Goal: Information Seeking & Learning: Learn about a topic

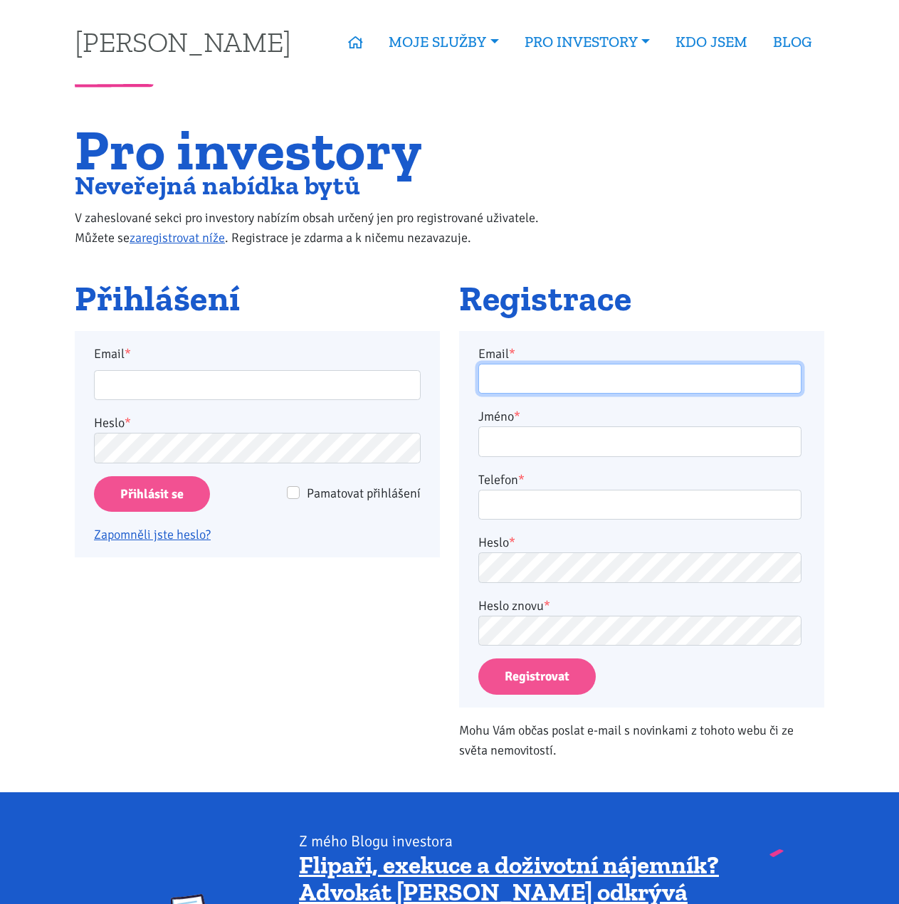
type input "[PERSON_NAME][EMAIL_ADDRESS][DOMAIN_NAME]"
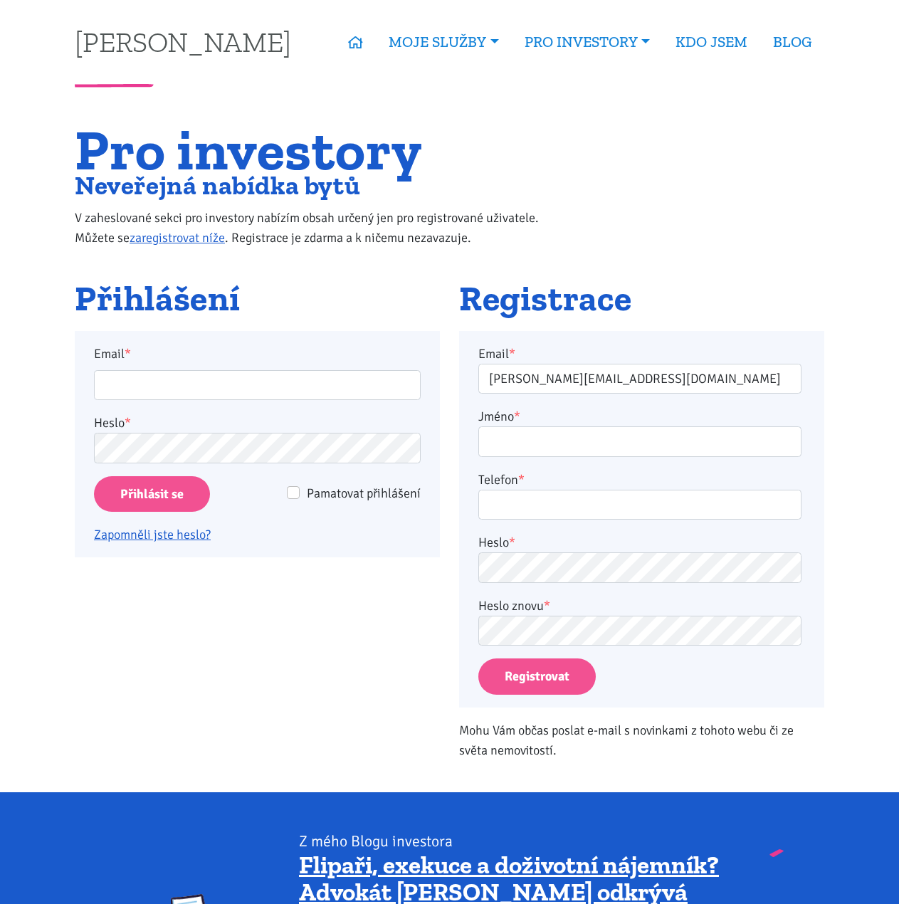
type input "[PERSON_NAME][EMAIL_ADDRESS][DOMAIN_NAME]"
click at [337, 494] on span "Pamatovat přihlášení" at bounding box center [364, 493] width 114 height 16
click at [300, 494] on input "Pamatovat přihlášení" at bounding box center [293, 492] width 13 height 13
checkbox input "true"
click at [165, 476] on input "Přihlásit se" at bounding box center [152, 494] width 116 height 36
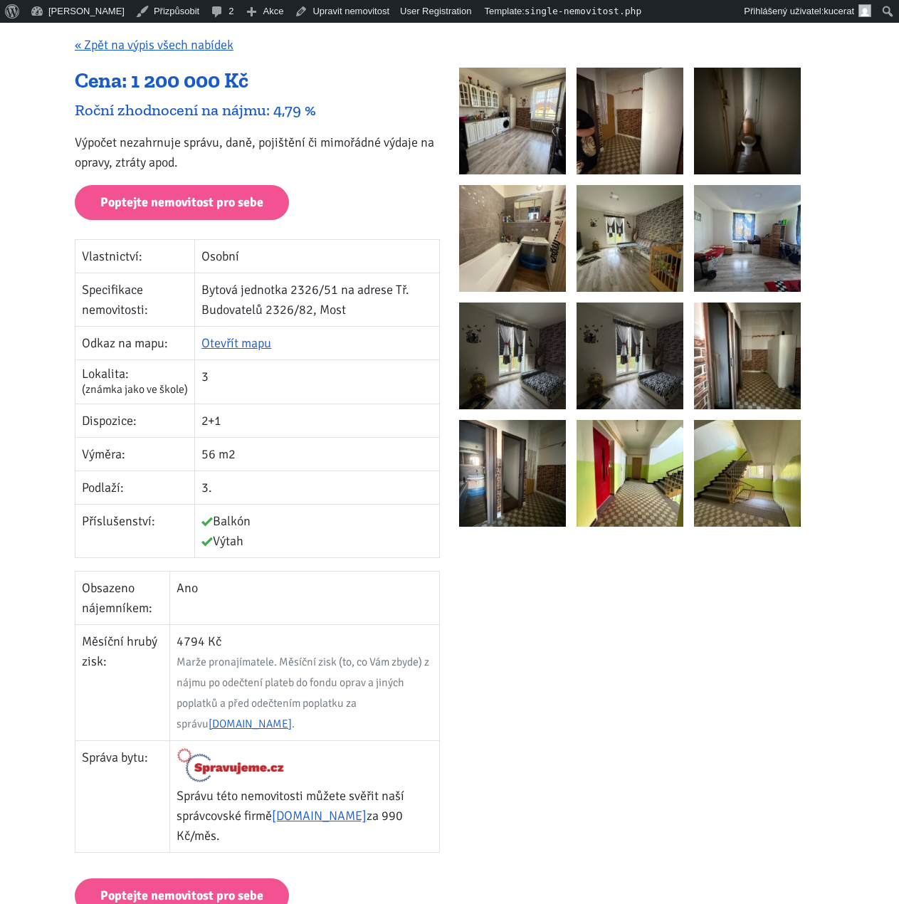
scroll to position [203, 0]
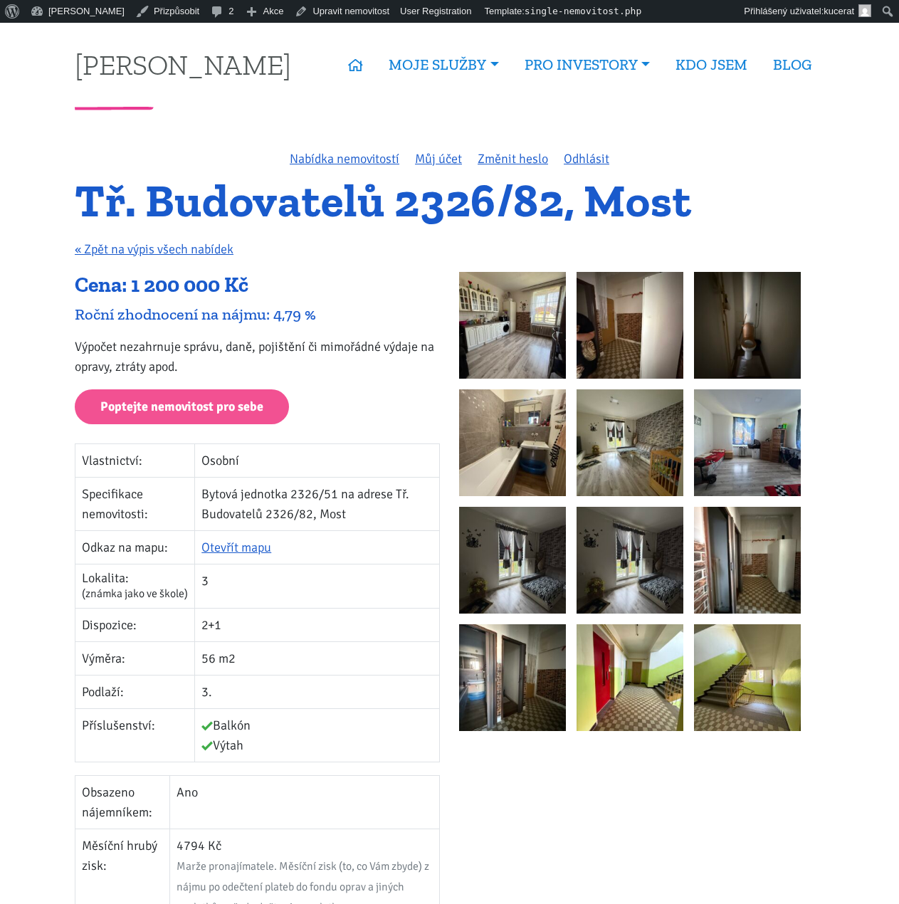
click at [819, 260] on div "Tř. Budovatelů 2326/82, Most « Zpět na výpis všech nabídek" at bounding box center [449, 226] width 768 height 90
click at [291, 657] on td "56 m2" at bounding box center [317, 657] width 245 height 33
click at [310, 491] on td "Bytová jednotka 2326/51 na adrese Tř. Budovatelů 2326/82, Most" at bounding box center [317, 503] width 245 height 53
copy td "2326"
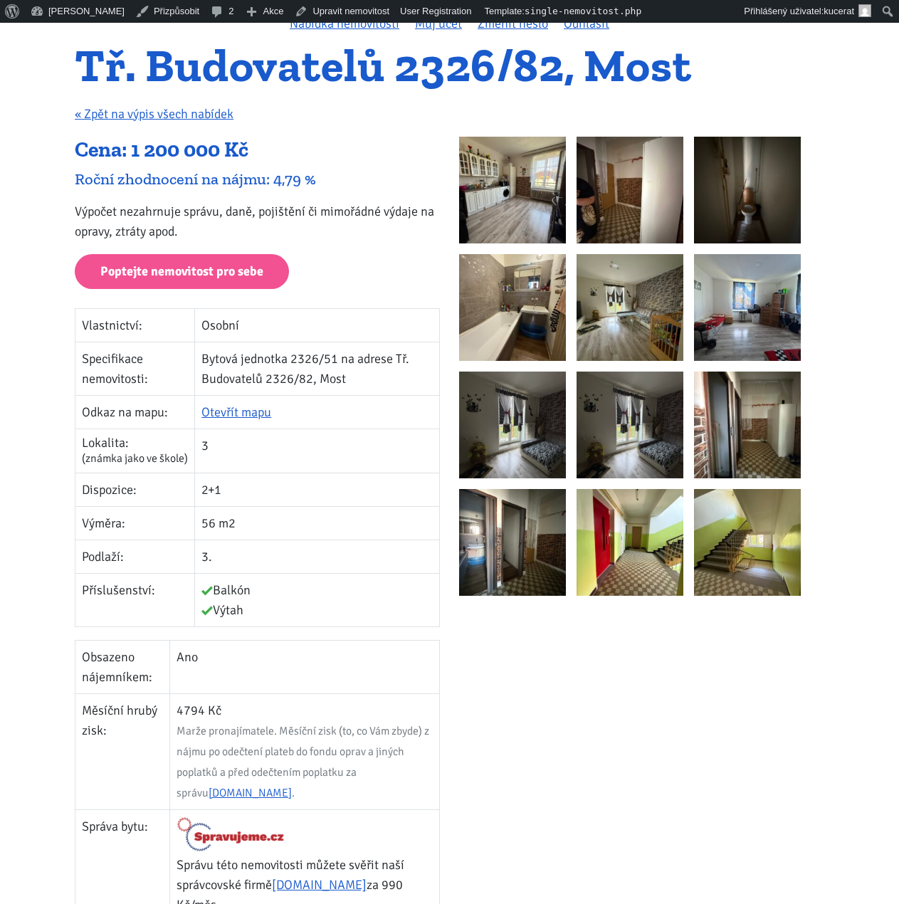
click at [440, 719] on div "Cena: 1 200 000 Kč Roční zhodnocení na nájmu: 4,79 % Výpočet nezahrnuje správu,…" at bounding box center [257, 542] width 384 height 811
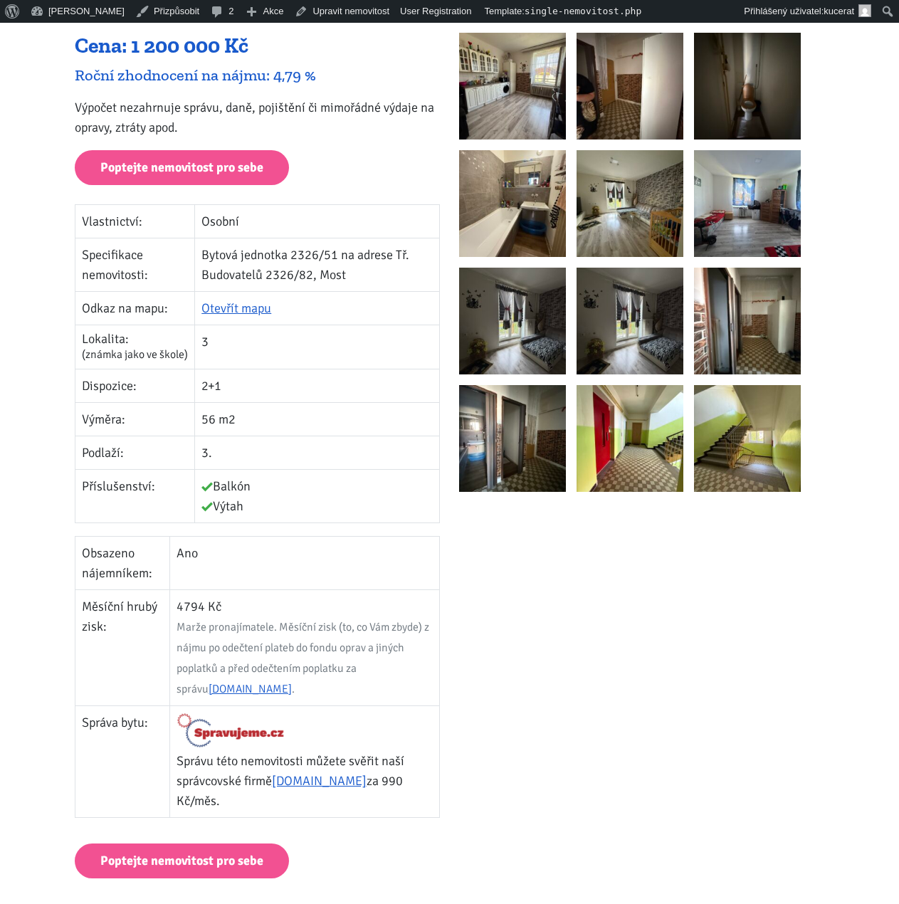
scroll to position [253, 0]
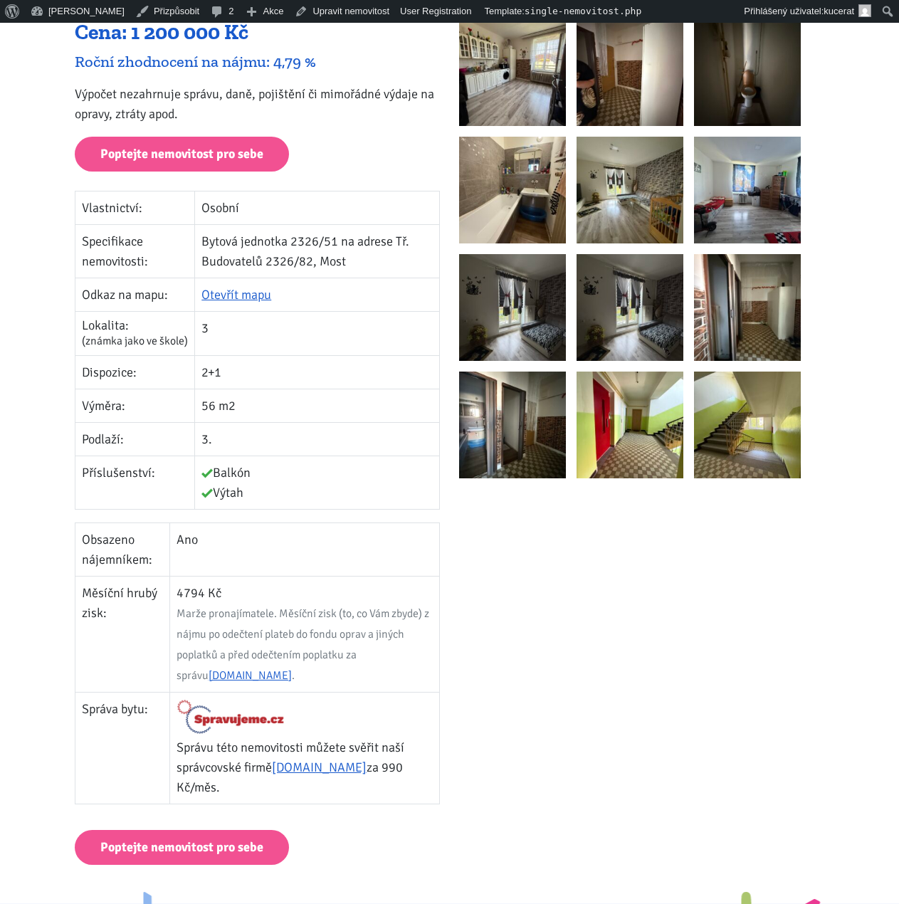
click at [385, 772] on p "Správu této nemovitosti můžete svěřit naší správcovské firmě Spravujeme.cz za 9…" at bounding box center [304, 767] width 256 height 60
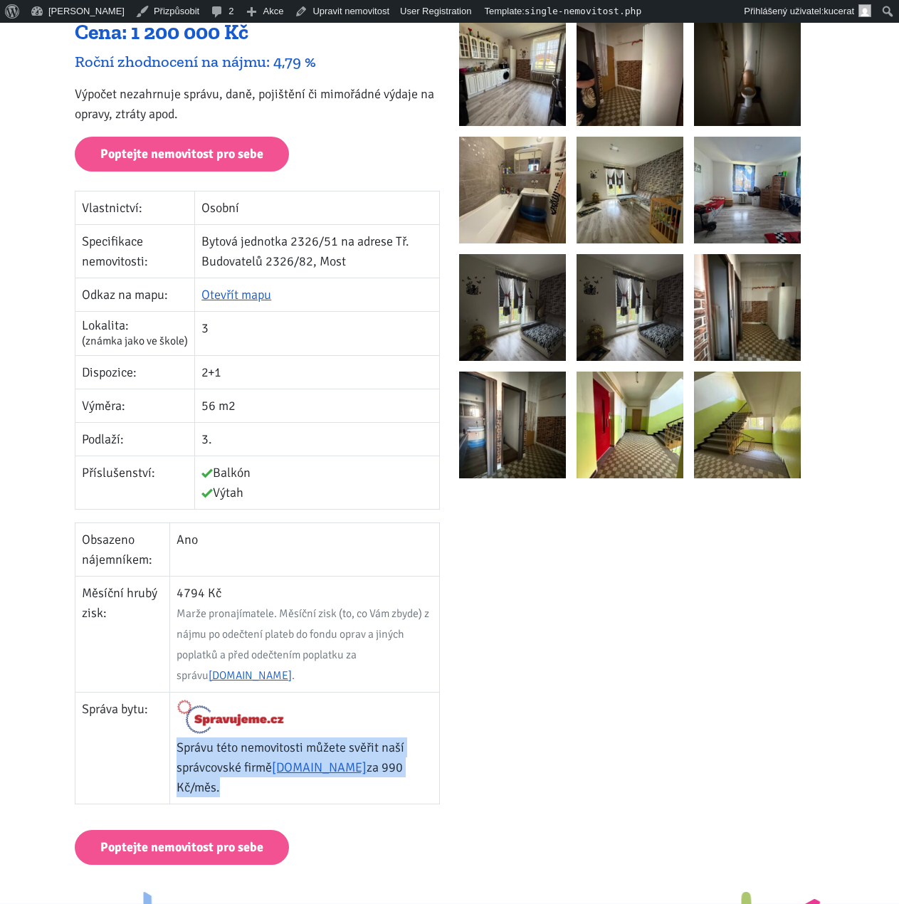
click at [385, 772] on p "Správu této nemovitosti můžete svěřit naší správcovské firmě Spravujeme.cz za 9…" at bounding box center [304, 767] width 256 height 60
click at [403, 778] on p "Správu této nemovitosti můžete svěřit naší správcovské firmě Spravujeme.cz za 9…" at bounding box center [304, 767] width 256 height 60
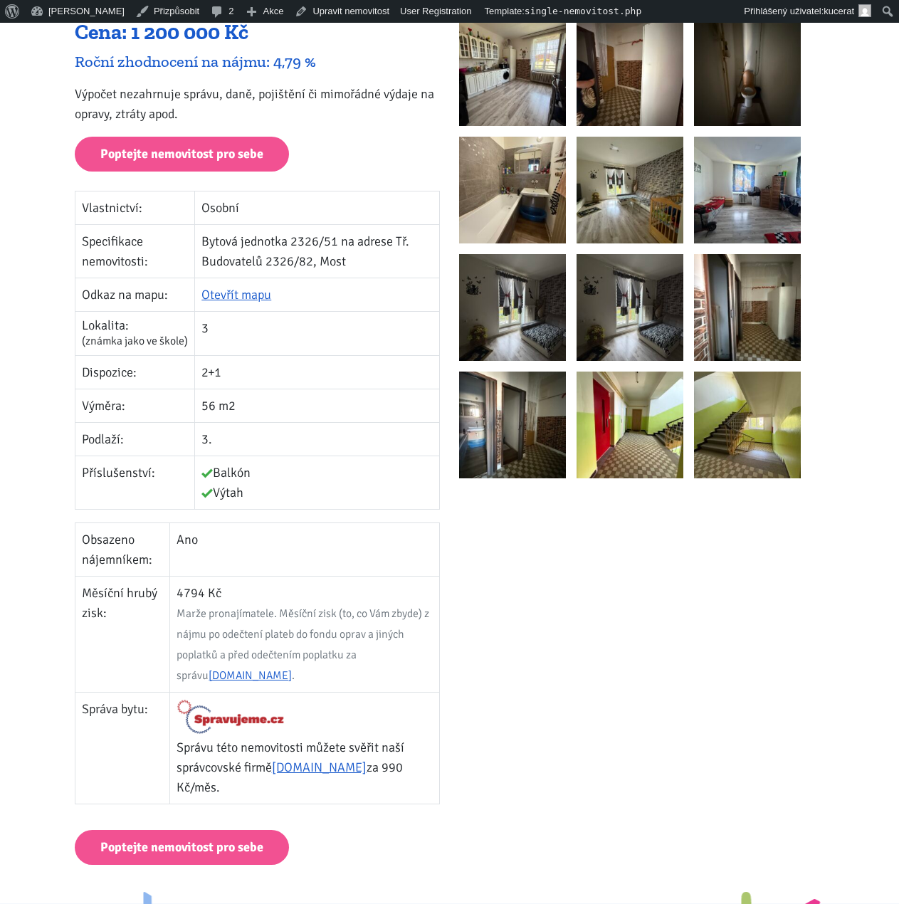
click at [541, 581] on div at bounding box center [642, 424] width 384 height 811
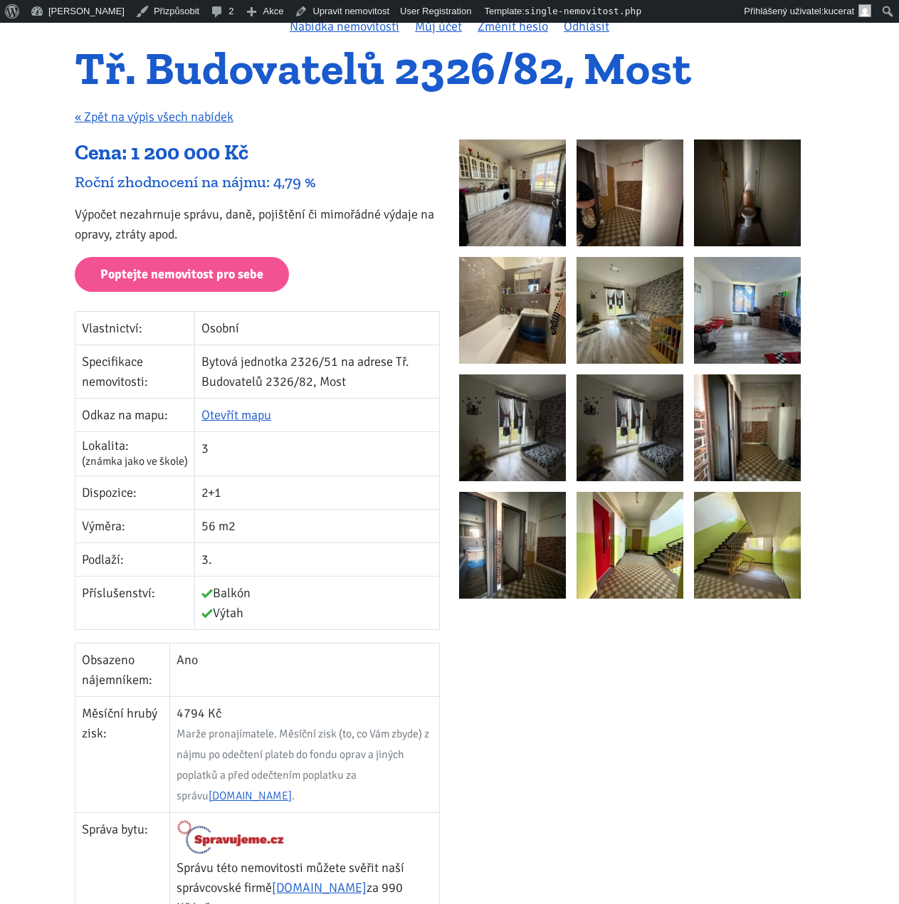
scroll to position [132, 0]
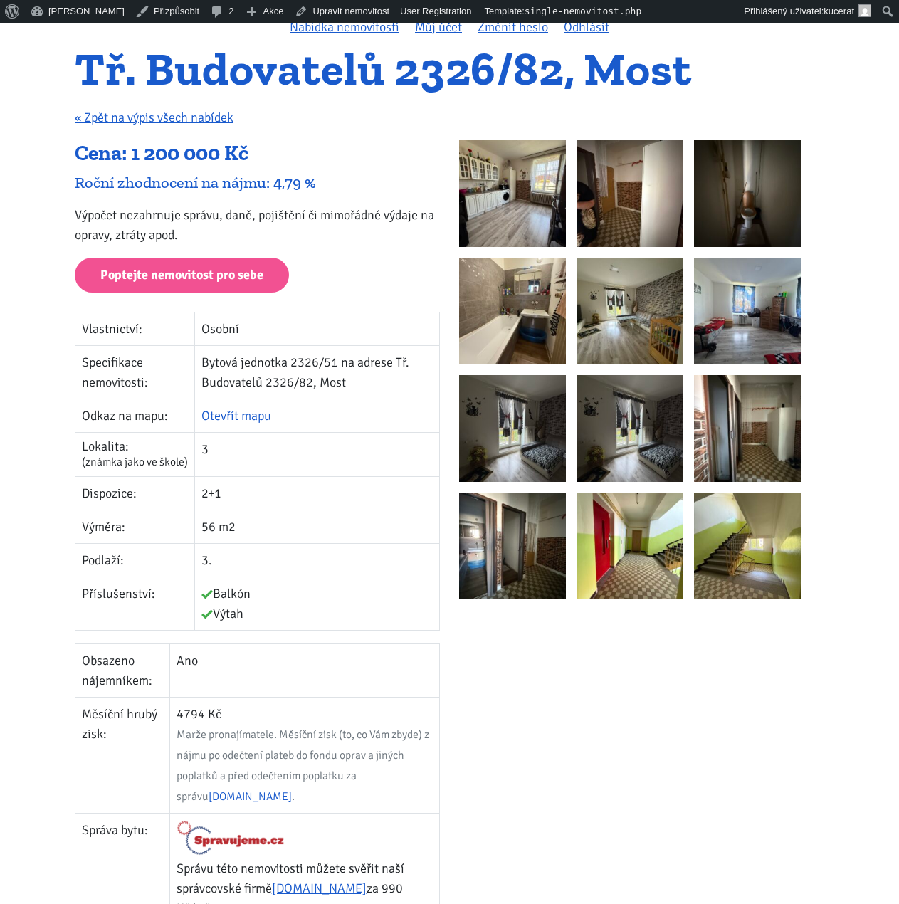
click at [535, 219] on img at bounding box center [512, 193] width 107 height 107
click at [718, 716] on div at bounding box center [642, 545] width 384 height 811
click at [543, 684] on div at bounding box center [642, 545] width 384 height 811
click at [430, 707] on td "4794 Kč Marže pronajímatele. Měsíční zisk (to, co Vám zbyde) z nájmu po odečten…" at bounding box center [304, 755] width 270 height 116
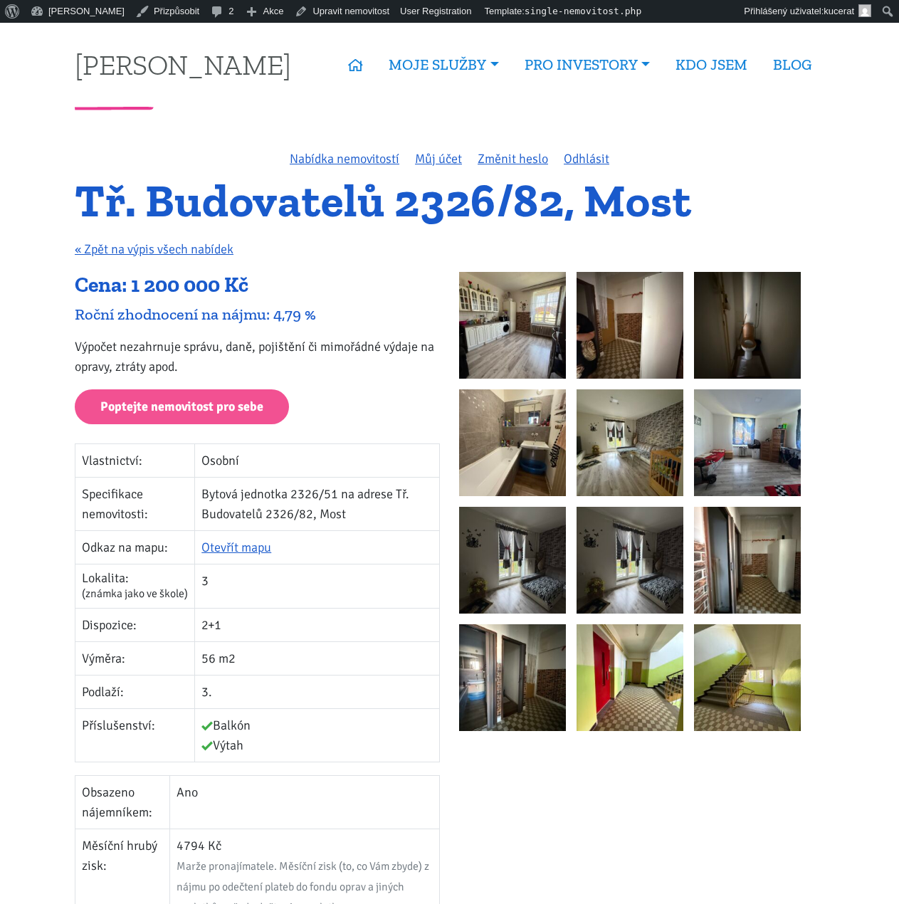
click at [365, 312] on div "Roční zhodnocení na nájmu: 4,79 %" at bounding box center [257, 314] width 365 height 19
click at [362, 312] on div "Roční zhodnocení na nájmu: 4,79 %" at bounding box center [257, 314] width 365 height 19
click at [361, 312] on div "Roční zhodnocení na nájmu: 4,79 %" at bounding box center [257, 314] width 365 height 19
click at [360, 312] on div "Roční zhodnocení na nájmu: 4,79 %" at bounding box center [257, 314] width 365 height 19
click at [349, 341] on p "Výpočet nezahrnuje správu, daně, pojištění či mimořádné výdaje na opravy, ztrát…" at bounding box center [257, 357] width 365 height 40
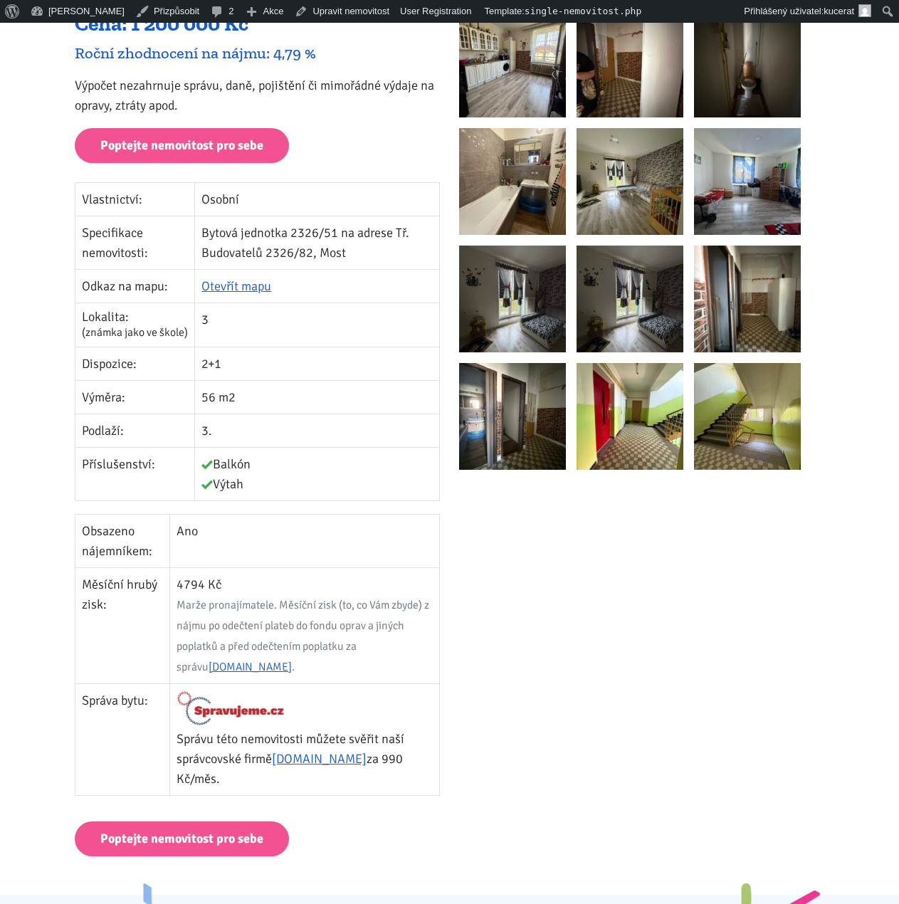
scroll to position [265, 0]
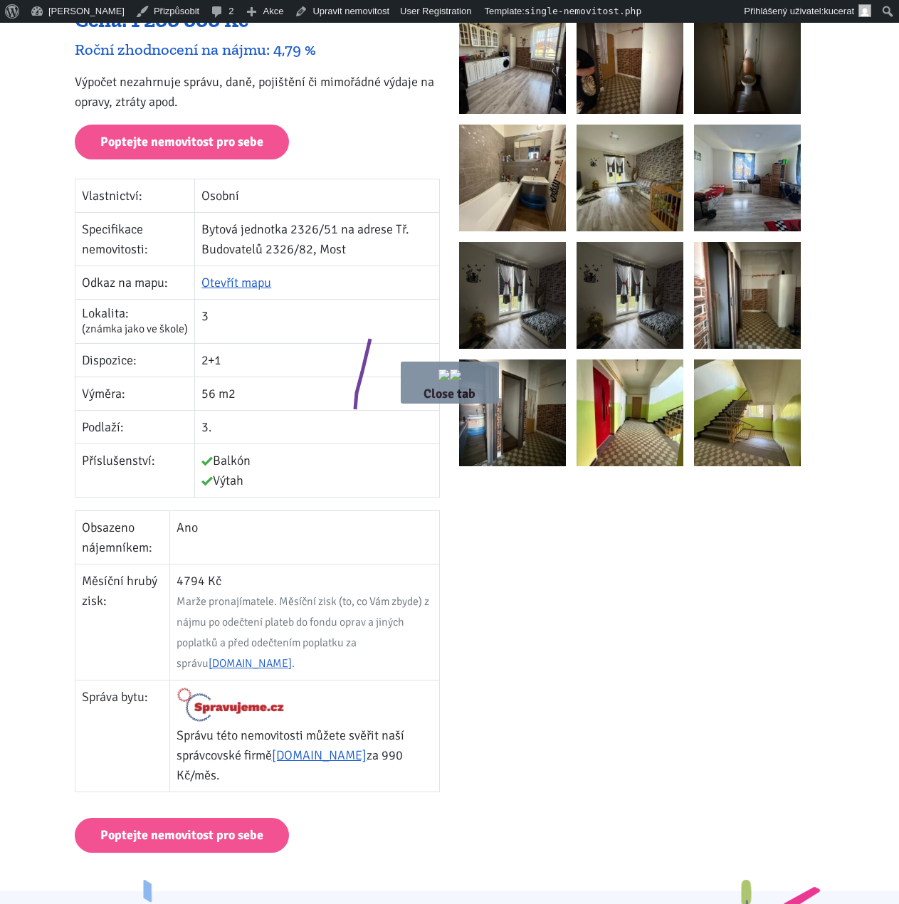
drag, startPoint x: 370, startPoint y: 339, endPoint x: 396, endPoint y: 416, distance: 81.7
